Goal: Information Seeking & Learning: Learn about a topic

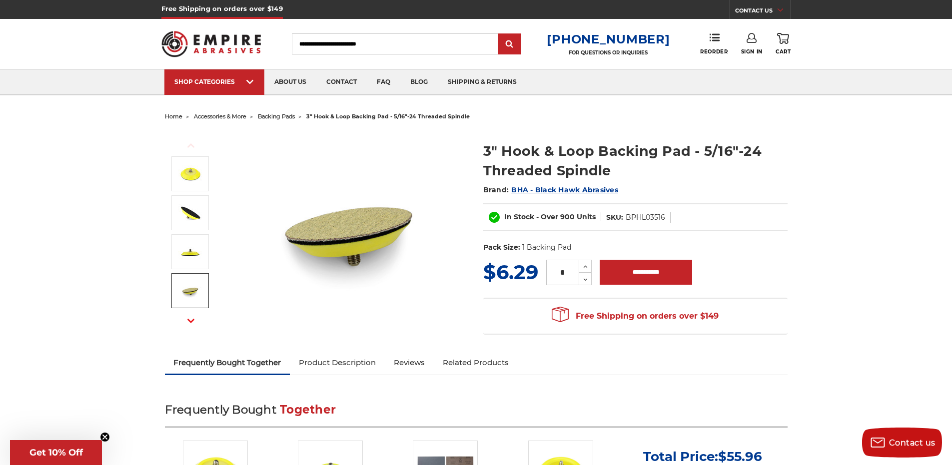
scroll to position [200, 0]
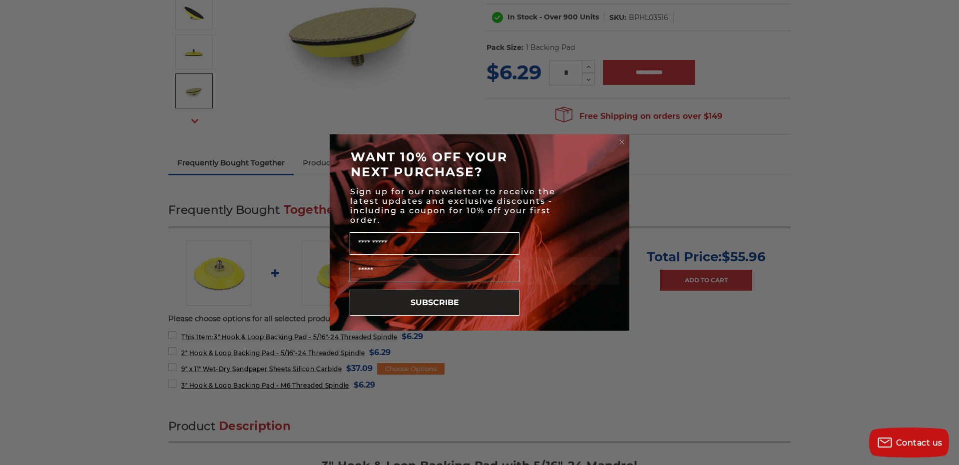
click at [619, 142] on circle "Close dialog" at bounding box center [621, 141] width 9 height 9
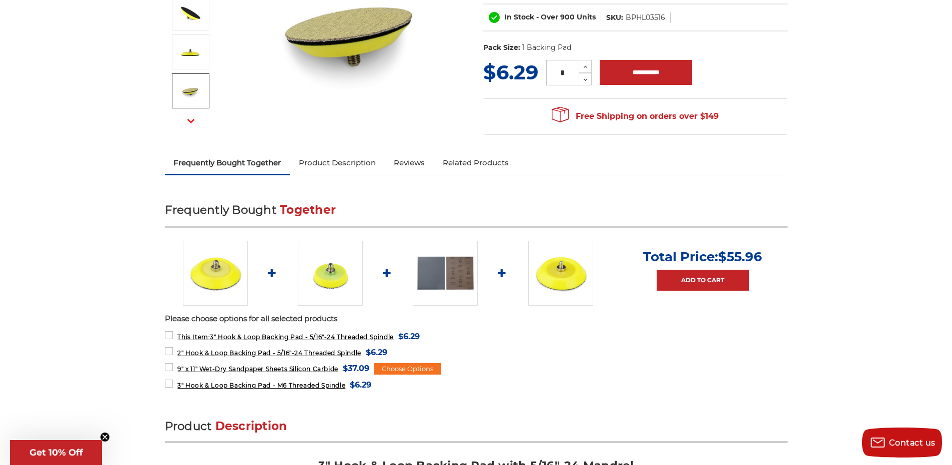
click at [334, 166] on link "Product Description" at bounding box center [337, 163] width 95 height 22
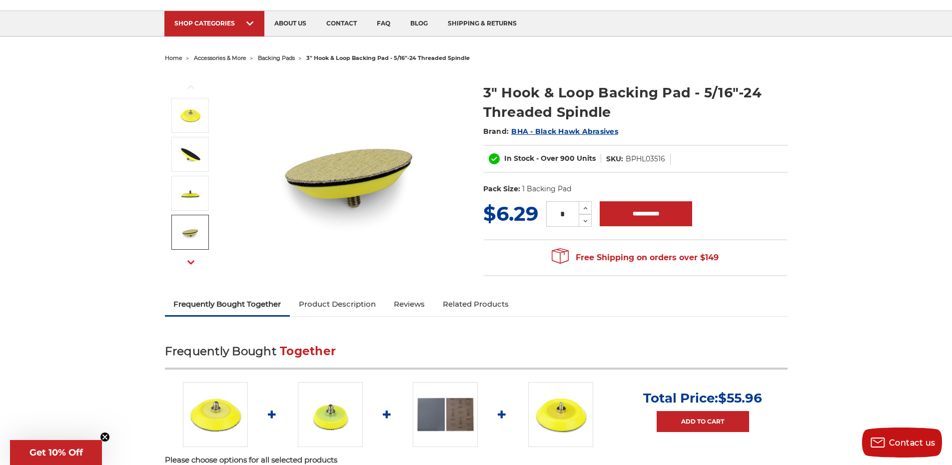
scroll to position [8, 0]
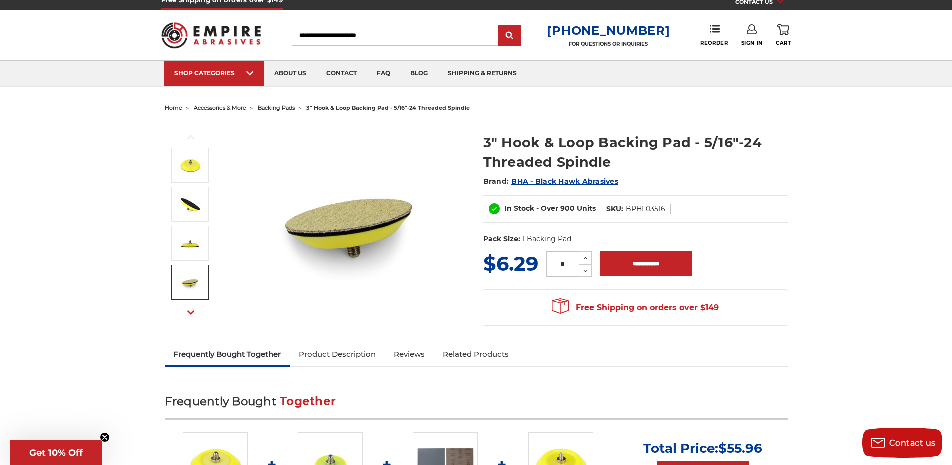
drag, startPoint x: 482, startPoint y: 140, endPoint x: 686, endPoint y: 152, distance: 204.6
click at [686, 152] on section "3" Hook & Loop Backing Pad - 5/16"-24 Threaded Spindle Brand: BHA - Black Hawk …" at bounding box center [635, 185] width 318 height 127
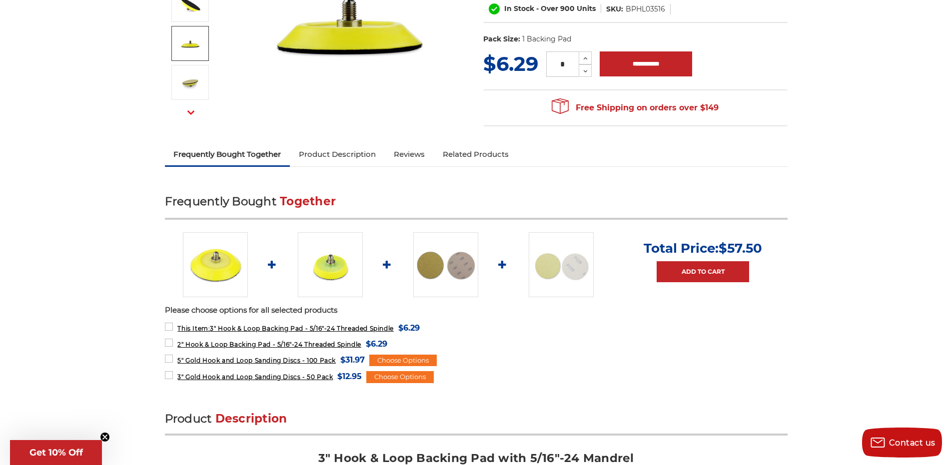
scroll to position [408, 0]
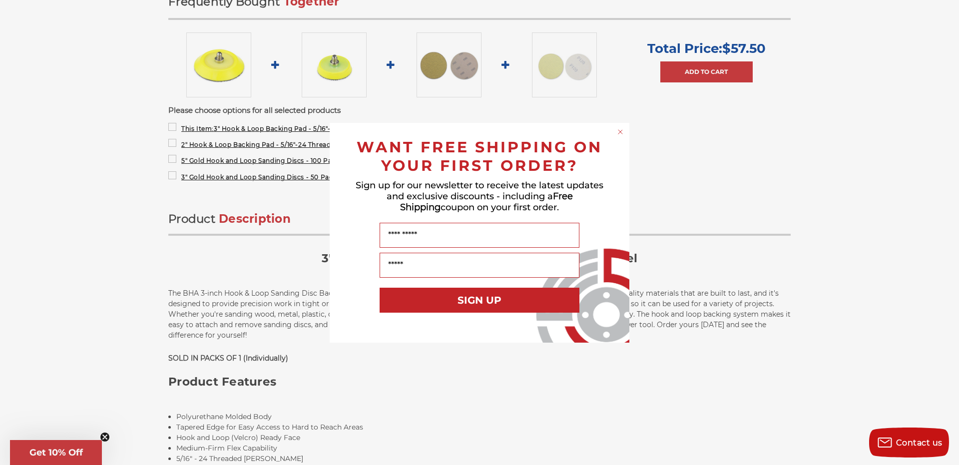
click at [619, 131] on circle "Close dialog" at bounding box center [620, 131] width 9 height 9
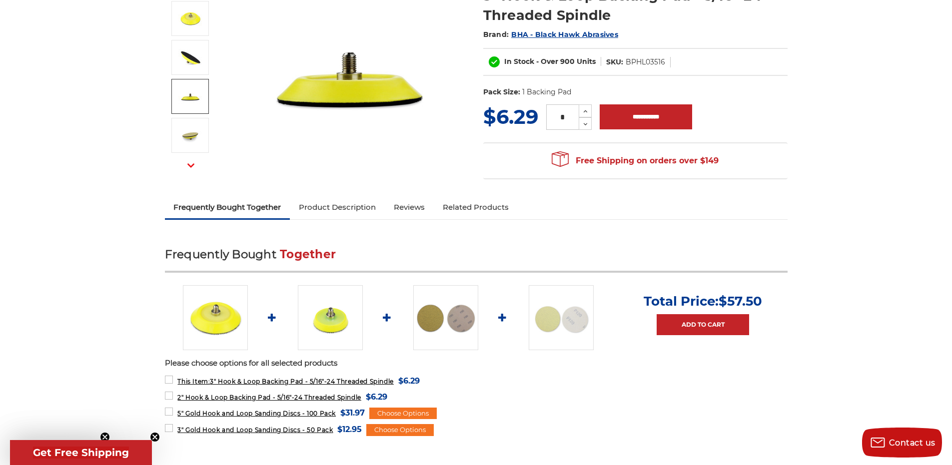
scroll to position [0, 0]
